Goal: Task Accomplishment & Management: Complete application form

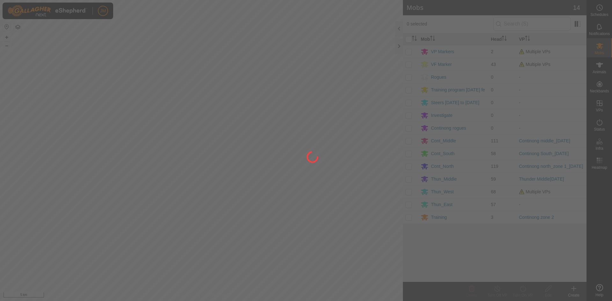
click at [400, 47] on div at bounding box center [306, 150] width 612 height 301
click at [399, 46] on div at bounding box center [306, 150] width 612 height 301
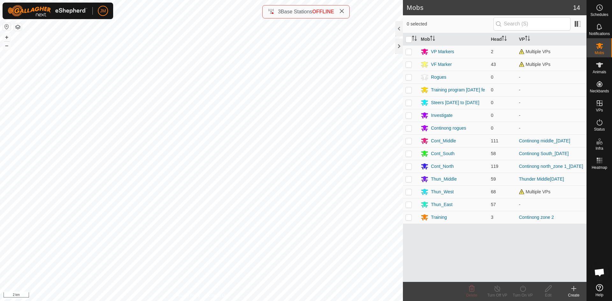
click at [399, 46] on div at bounding box center [400, 46] width 8 height 15
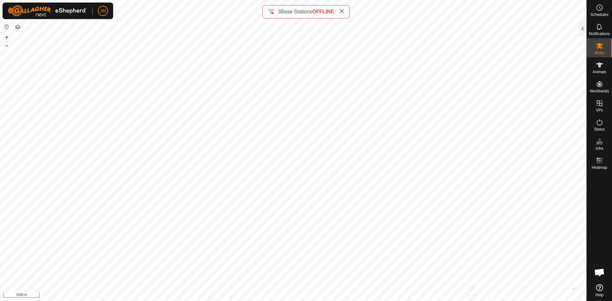
click at [344, 11] on icon at bounding box center [341, 11] width 5 height 5
click at [7, 36] on button "+" at bounding box center [7, 37] width 8 height 8
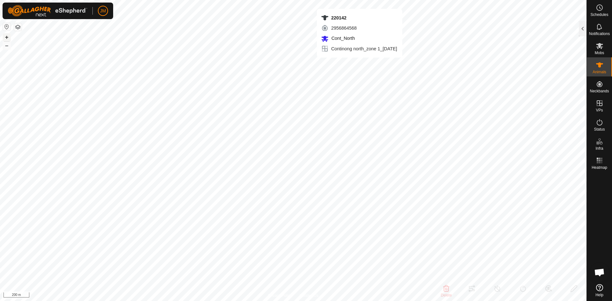
type input "220142"
type input "-"
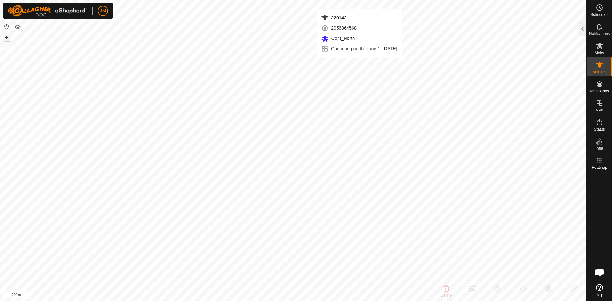
type input "-"
type input "19068"
type input "-"
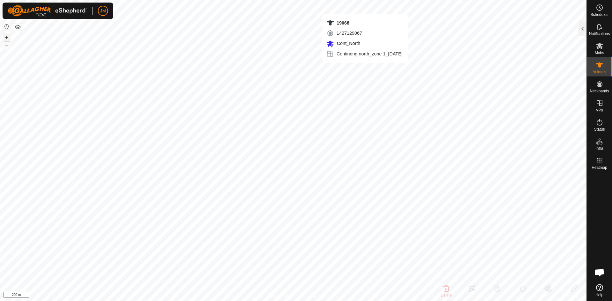
type input "-"
type input "220142"
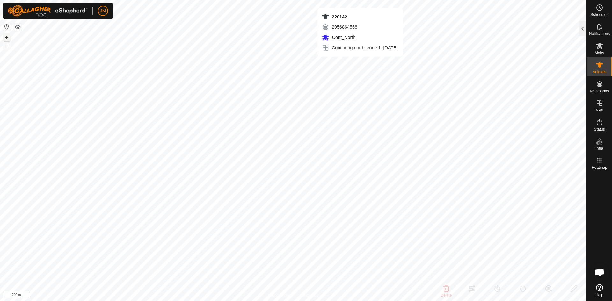
type input "-"
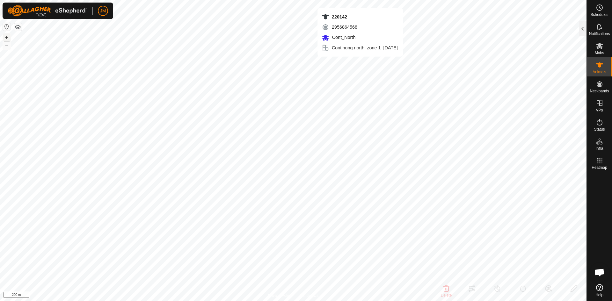
type input "-"
click at [7, 46] on button "–" at bounding box center [7, 46] width 8 height 8
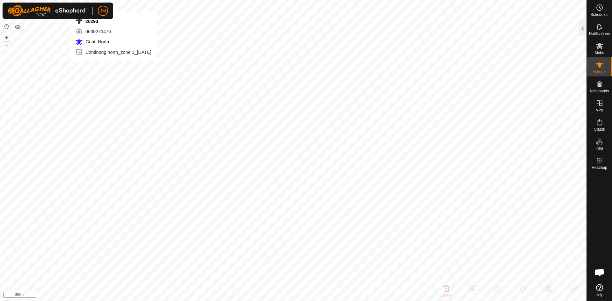
type input "21418"
type input "-"
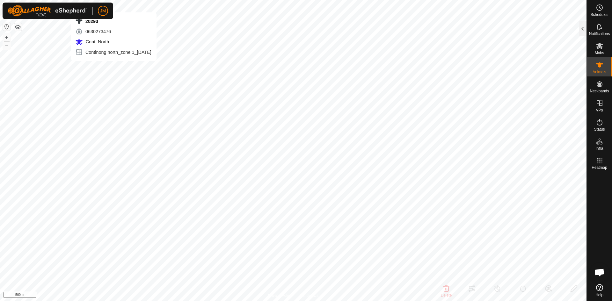
type input "-"
type input "20293"
type input "-"
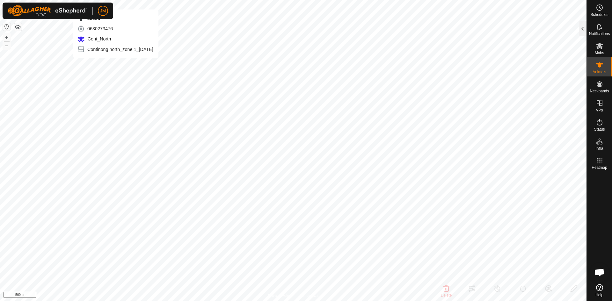
type input "-"
type input "220654"
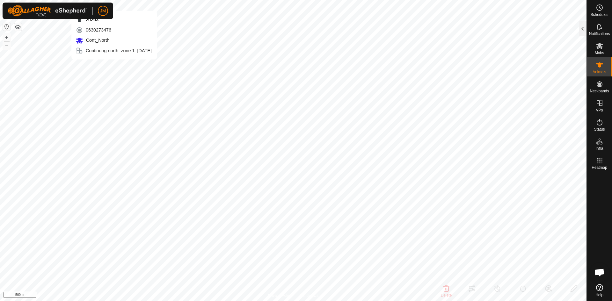
type input "-"
type input "0 kg"
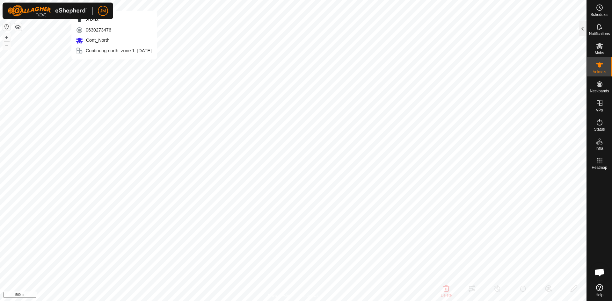
type input "-"
type input "20293"
type input "-"
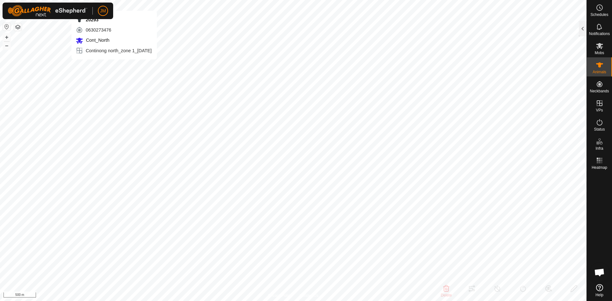
type input "-"
type input "20648"
type input "-"
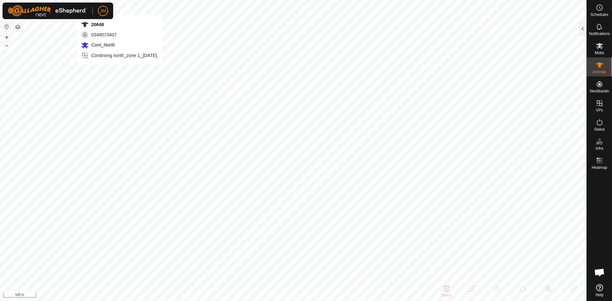
type input "-"
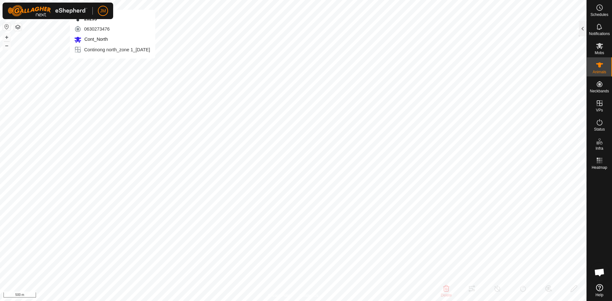
type input "20293"
type input "-"
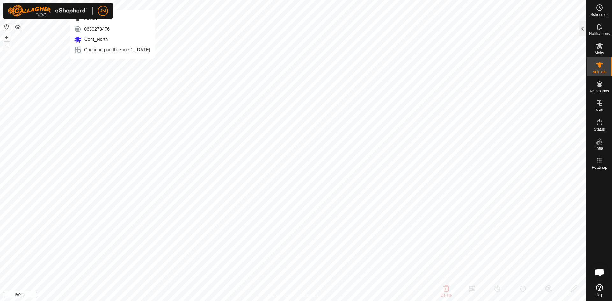
type input "-"
type input "19376"
type input "-"
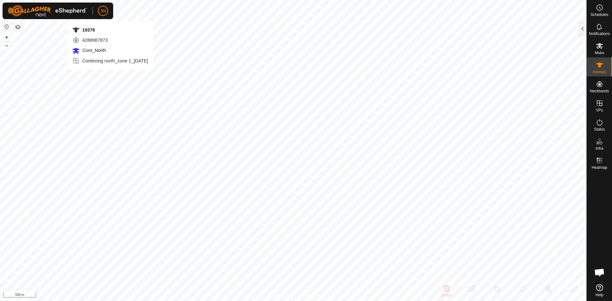
type input "-"
type input "20293"
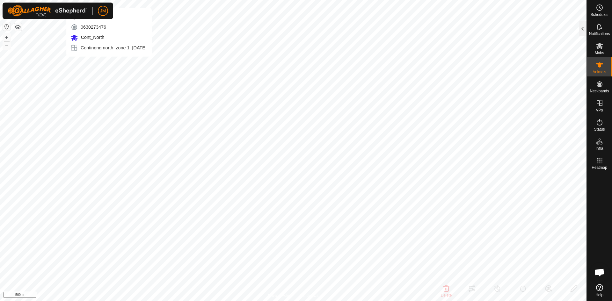
type input "-"
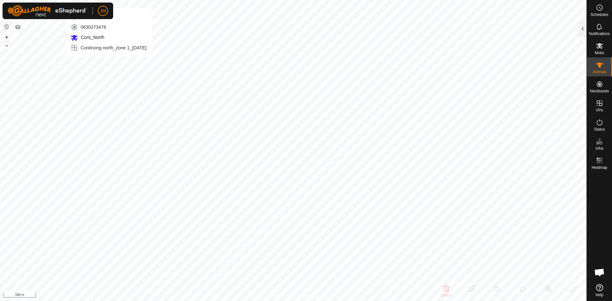
type input "-"
type input "21418"
type input "-"
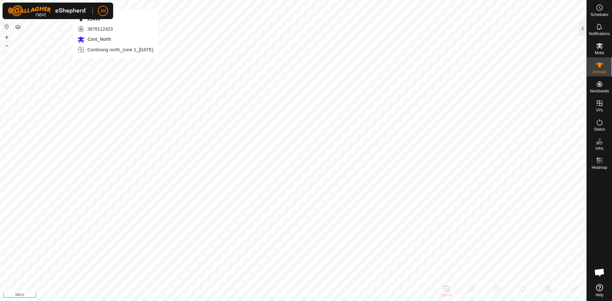
type input "-"
type input "20648"
type input "-"
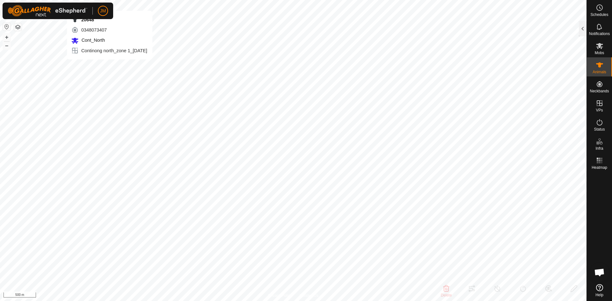
type input "-"
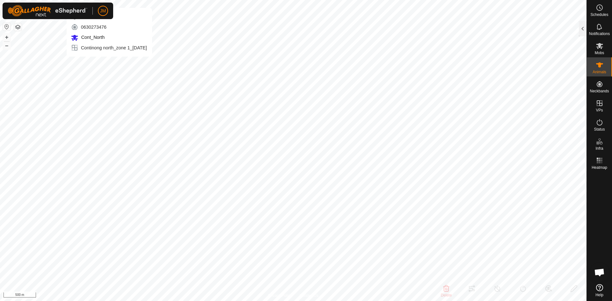
type input "20293"
type input "-"
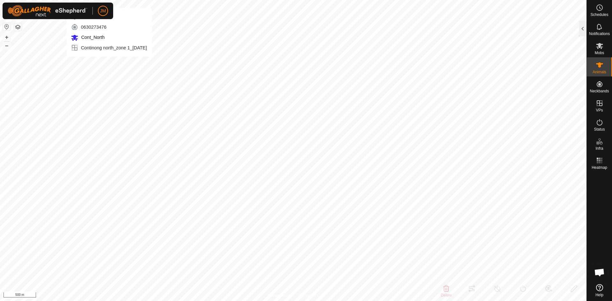
type input "-"
type input "20293"
type input "-"
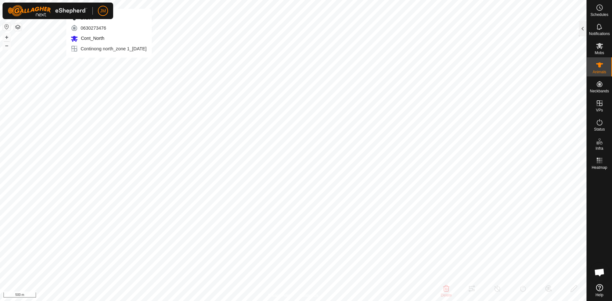
type input "-"
